Goal: Task Accomplishment & Management: Use online tool/utility

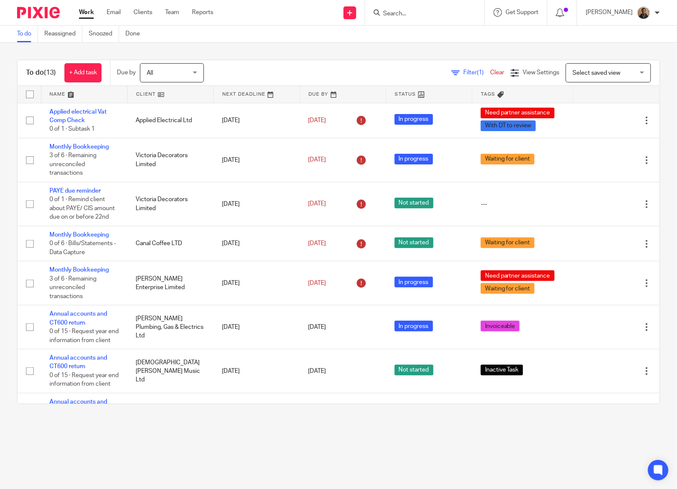
scroll to position [298, 0]
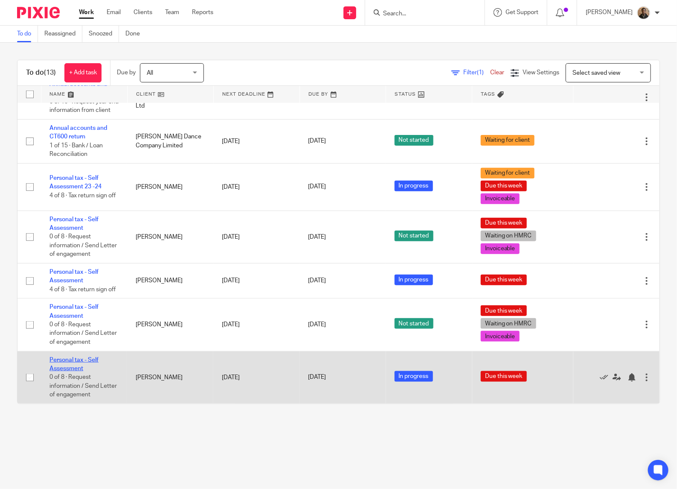
click at [67, 368] on link "Personal tax - Self Assessment" at bounding box center [74, 364] width 49 height 15
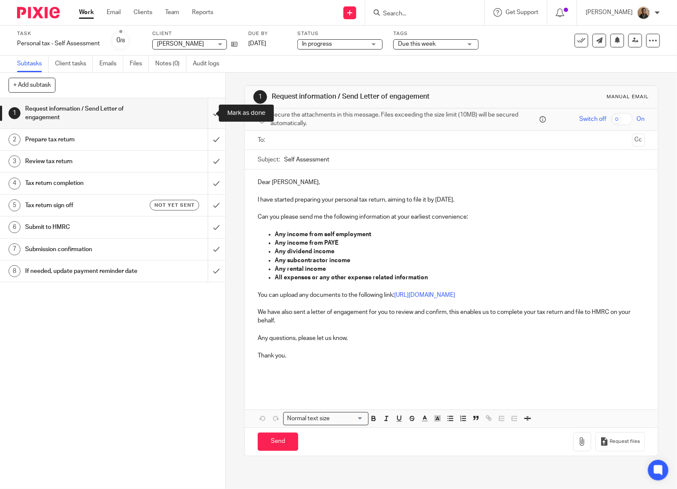
click at [206, 114] on input "submit" at bounding box center [112, 113] width 225 height 30
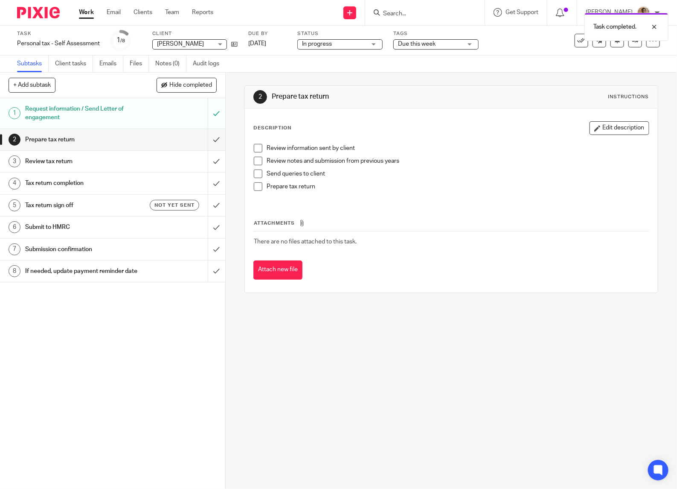
click at [257, 146] on span at bounding box center [258, 148] width 9 height 9
click at [257, 160] on span at bounding box center [258, 161] width 9 height 9
click at [254, 173] on span at bounding box center [258, 173] width 9 height 9
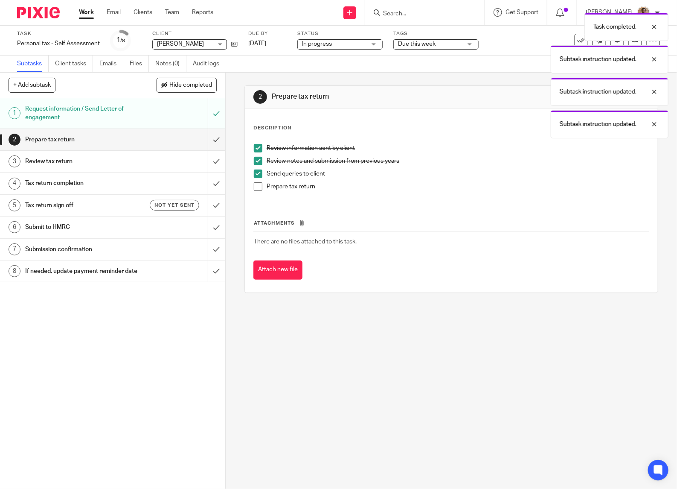
click at [259, 185] on span at bounding box center [258, 186] width 9 height 9
click at [203, 141] on input "submit" at bounding box center [112, 139] width 225 height 21
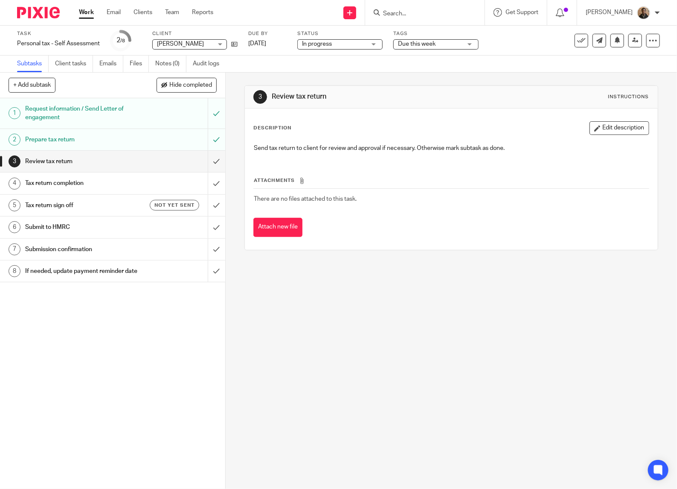
click at [397, 13] on input "Search" at bounding box center [420, 14] width 77 height 8
click at [231, 41] on link at bounding box center [232, 44] width 11 height 9
click at [88, 10] on link "Work" at bounding box center [86, 12] width 15 height 9
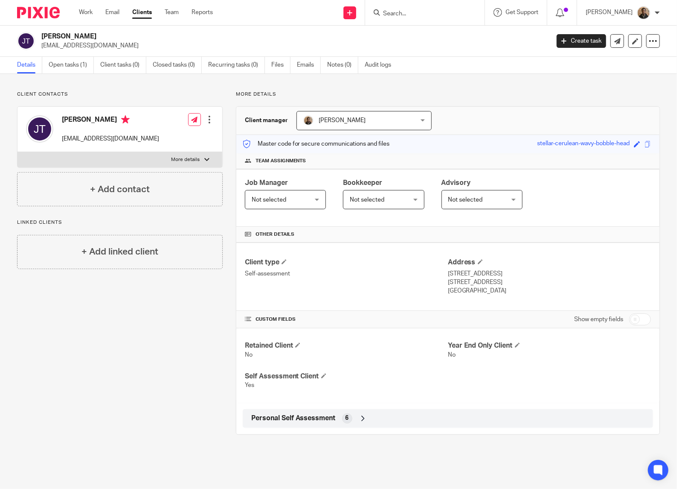
click at [346, 427] on div "Personal Self Assessment 6" at bounding box center [448, 418] width 411 height 19
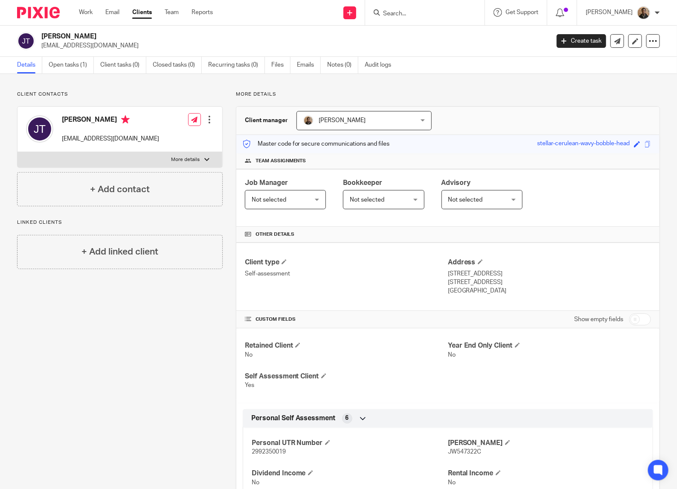
click at [353, 420] on div "Personal Self Assessment 6" at bounding box center [448, 418] width 398 height 15
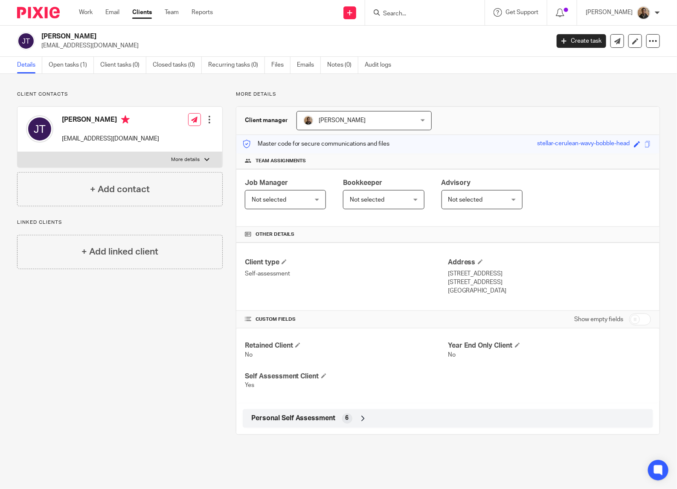
click at [353, 415] on div "Personal Self Assessment 6" at bounding box center [448, 418] width 398 height 15
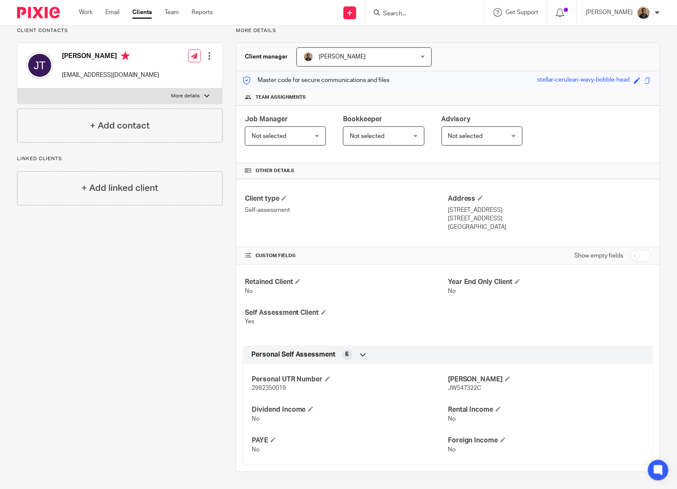
scroll to position [65, 0]
drag, startPoint x: 250, startPoint y: 385, endPoint x: 295, endPoint y: 393, distance: 45.9
click at [295, 393] on div "Personal UTR Number 2992350019 NINO JW547322C Dividend Income No Rental Income …" at bounding box center [448, 411] width 411 height 107
drag, startPoint x: 295, startPoint y: 393, endPoint x: 268, endPoint y: 387, distance: 28.5
copy span "2992350019"
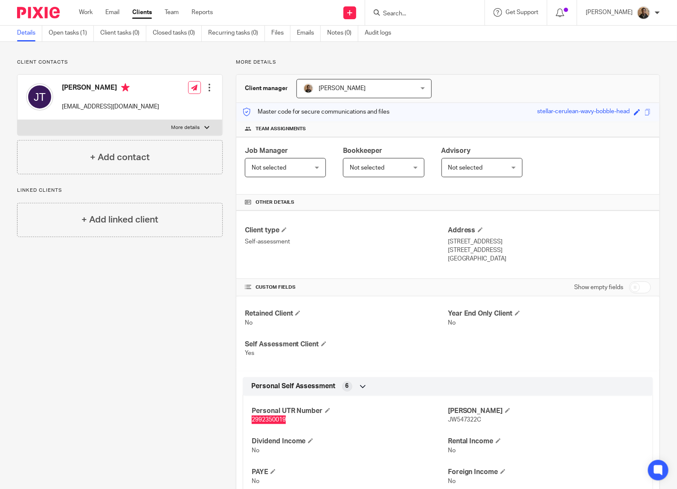
scroll to position [0, 0]
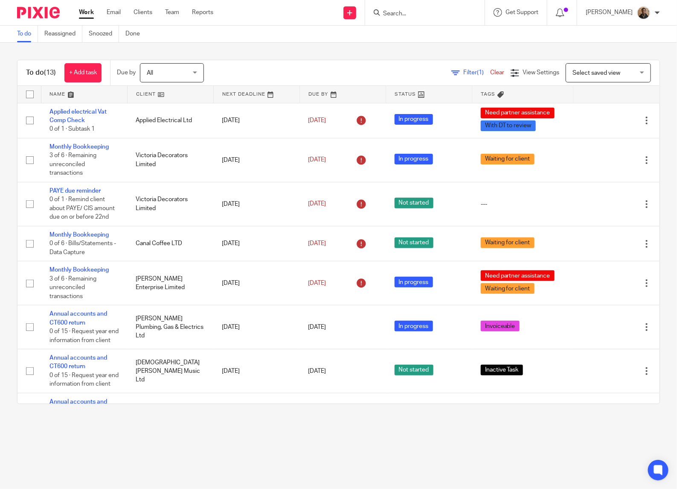
drag, startPoint x: 552, startPoint y: 69, endPoint x: 583, endPoint y: 84, distance: 34.0
click at [566, 69] on div "Select saved view Select saved view" at bounding box center [608, 72] width 85 height 19
click at [585, 110] on span "This week tasks" at bounding box center [577, 108] width 42 height 6
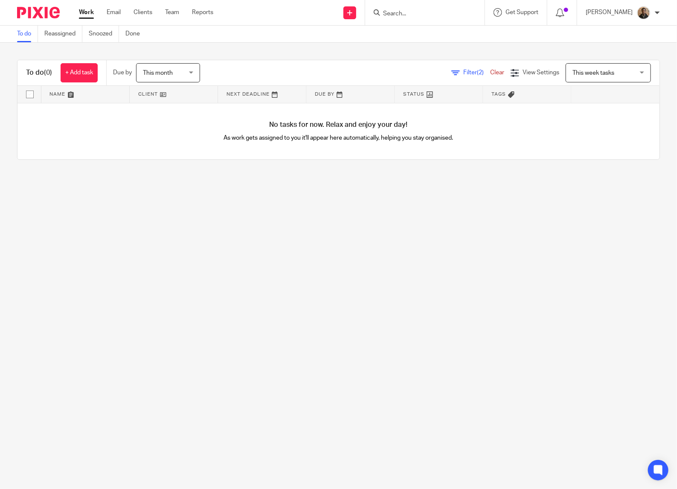
click at [188, 73] on span "This month" at bounding box center [165, 73] width 45 height 18
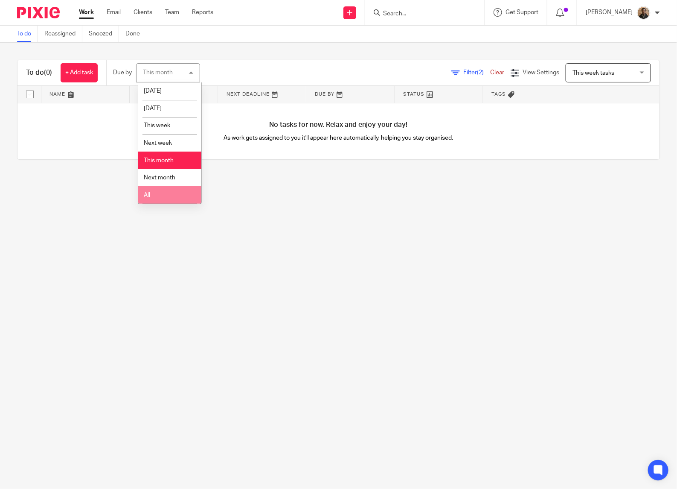
click at [178, 196] on li "All" at bounding box center [169, 194] width 63 height 17
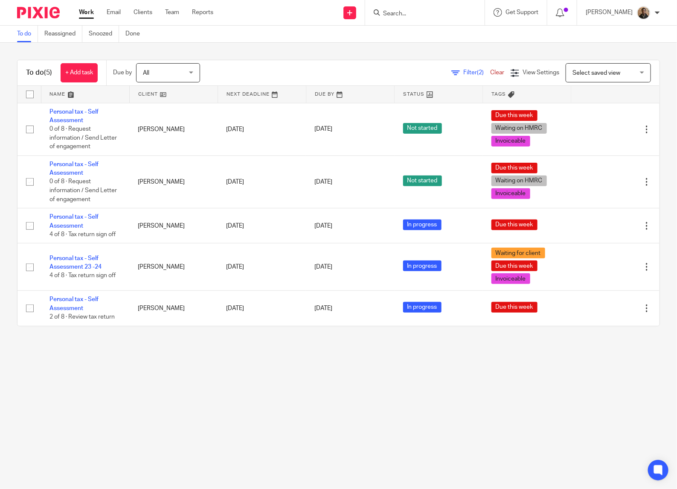
drag, startPoint x: 581, startPoint y: 71, endPoint x: 580, endPoint y: 76, distance: 4.3
click at [581, 71] on span "Select saved view" at bounding box center [597, 73] width 48 height 6
click at [577, 107] on span "This week tasks" at bounding box center [577, 108] width 42 height 6
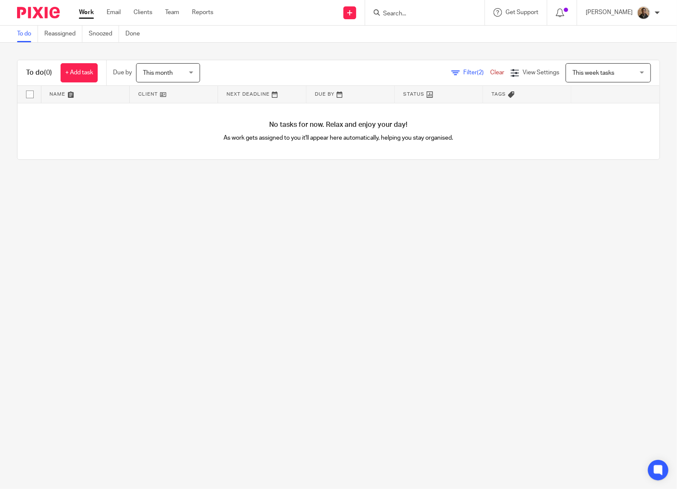
click at [182, 67] on span "This month" at bounding box center [165, 73] width 45 height 18
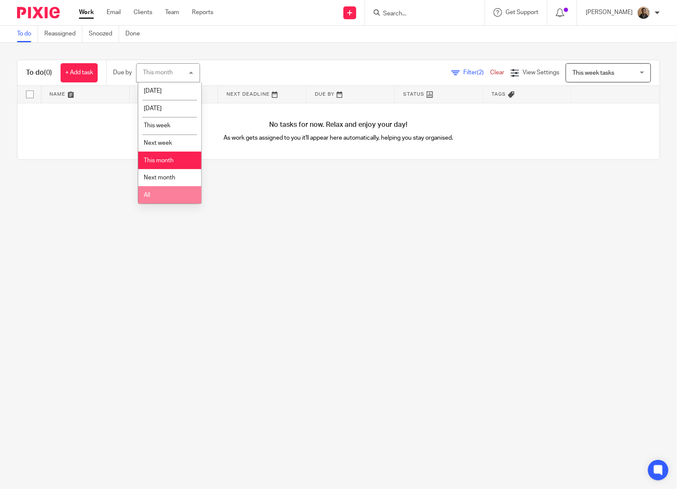
click at [176, 188] on li "All" at bounding box center [169, 194] width 63 height 17
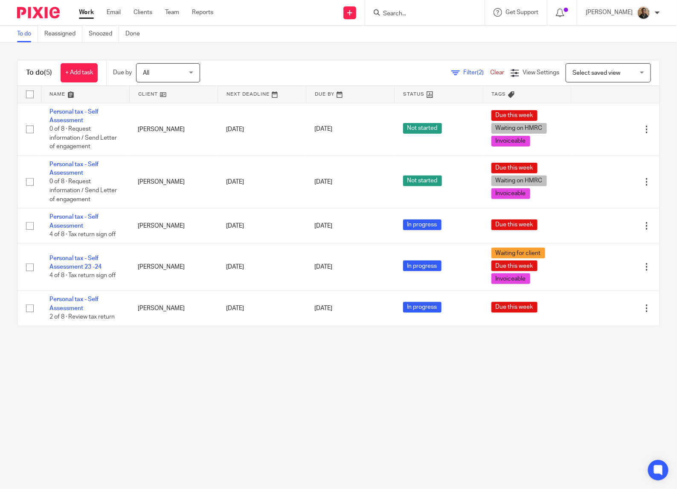
click at [620, 74] on div "Select saved view Select saved view" at bounding box center [608, 72] width 85 height 19
click at [490, 73] on link "Clear" at bounding box center [497, 73] width 14 height 6
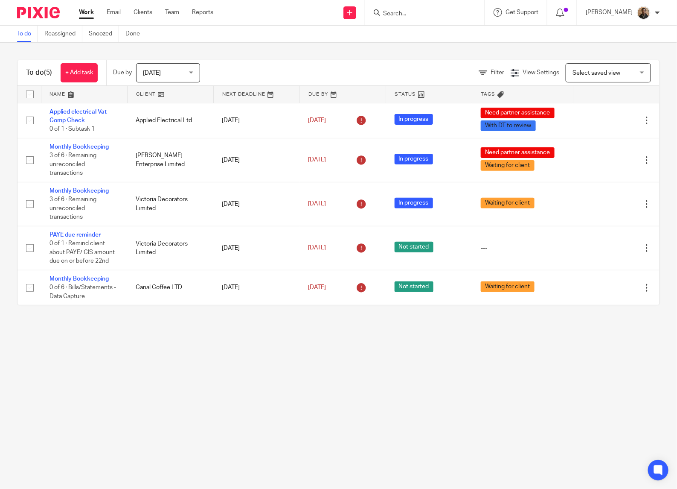
click at [193, 77] on div "[DATE] [DATE]" at bounding box center [168, 72] width 64 height 19
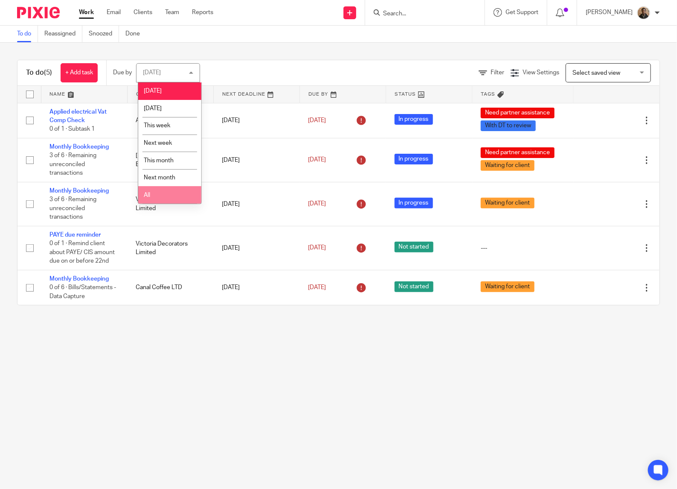
click at [164, 192] on li "All" at bounding box center [169, 194] width 63 height 17
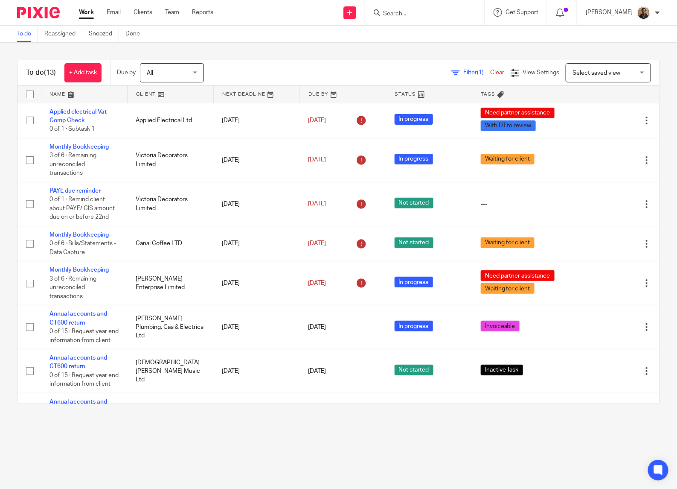
click at [316, 26] on div "To do Reassigned Snoozed Done" at bounding box center [338, 34] width 677 height 17
